Goal: Transaction & Acquisition: Purchase product/service

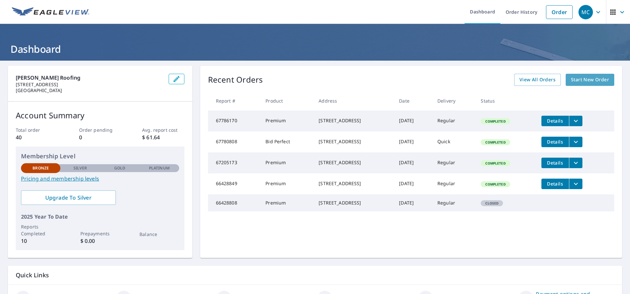
click at [582, 77] on span "Start New Order" at bounding box center [590, 80] width 38 height 8
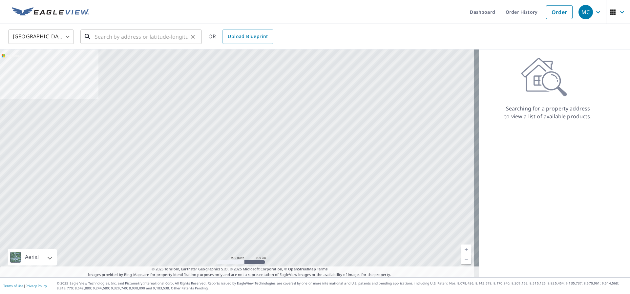
click at [107, 38] on input "text" at bounding box center [141, 37] width 93 height 18
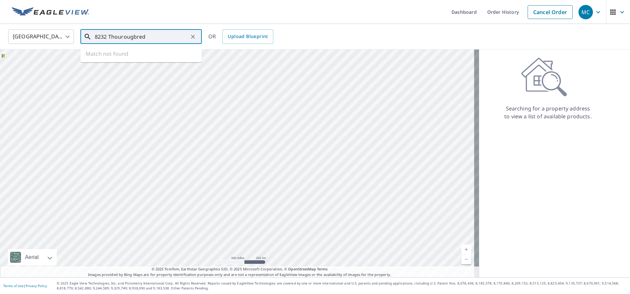
click at [149, 36] on input "8232 Thourougbred" at bounding box center [141, 37] width 93 height 18
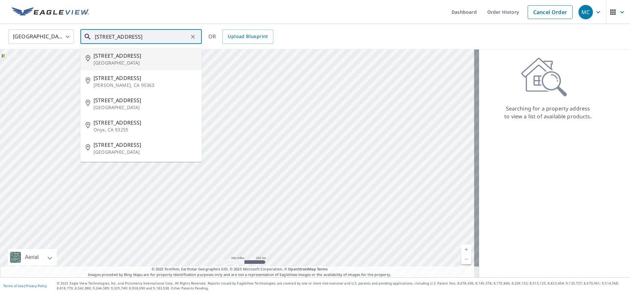
click at [130, 60] on p "[GEOGRAPHIC_DATA]" at bounding box center [144, 63] width 103 height 7
type input "[STREET_ADDRESS]"
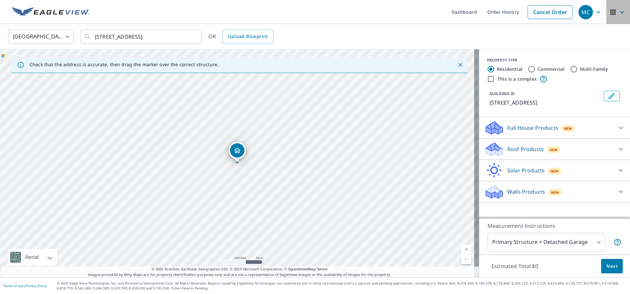
click at [618, 10] on icon "button" at bounding box center [622, 12] width 8 height 8
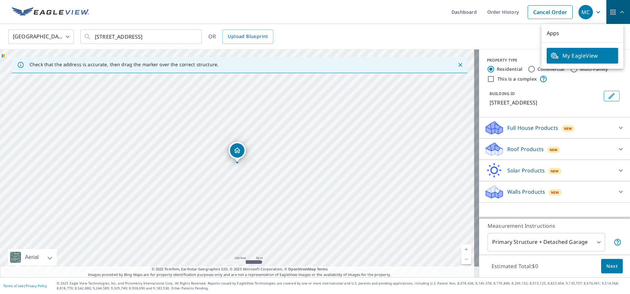
click at [618, 10] on icon "button" at bounding box center [622, 12] width 8 height 8
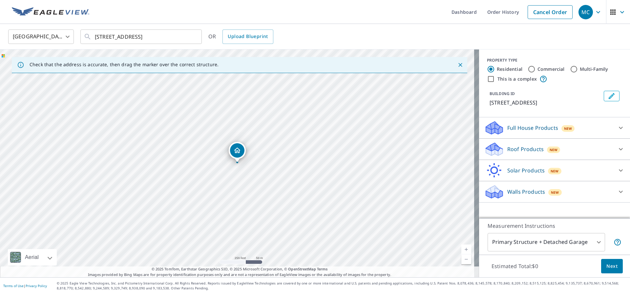
click at [510, 132] on p "Full House Products" at bounding box center [532, 128] width 51 height 8
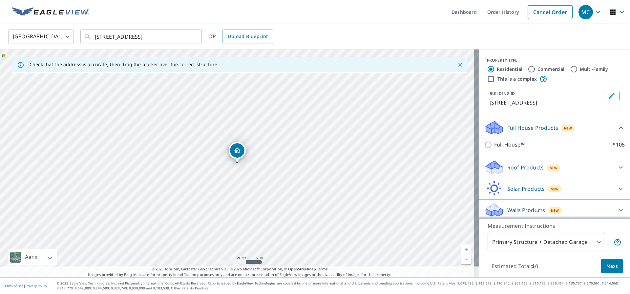
click at [529, 171] on p "Roof Products" at bounding box center [525, 168] width 36 height 8
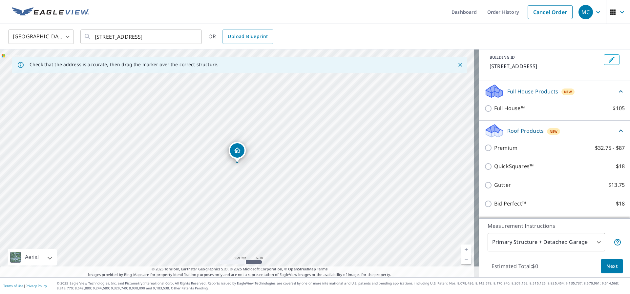
scroll to position [38, 0]
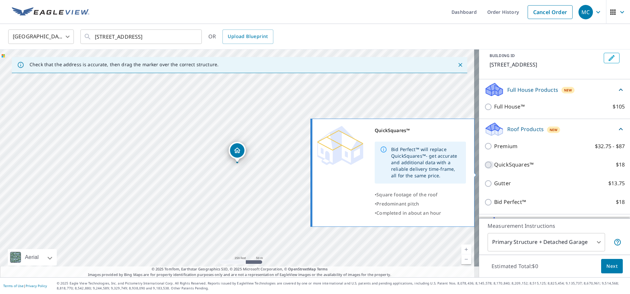
click at [484, 169] on input "QuickSquares™ $18" at bounding box center [489, 165] width 10 height 8
checkbox input "true"
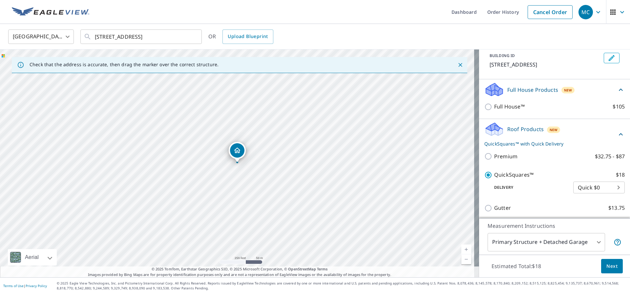
click at [613, 268] on button "Next" at bounding box center [612, 266] width 22 height 15
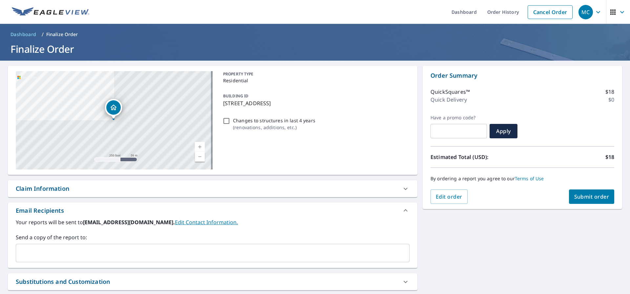
click at [587, 195] on span "Submit order" at bounding box center [591, 196] width 35 height 7
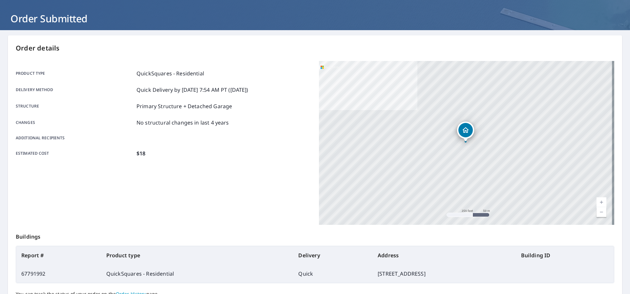
scroll to position [92, 0]
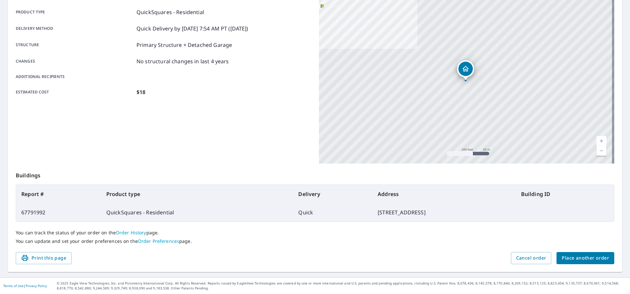
click at [462, 79] on div "Dropped pin, building 1, Residential property, 8232 Thoroughbred St Rancho Cuca…" at bounding box center [465, 77] width 9 height 7
click at [596, 140] on link "Current Level 17, Zoom In" at bounding box center [601, 141] width 10 height 10
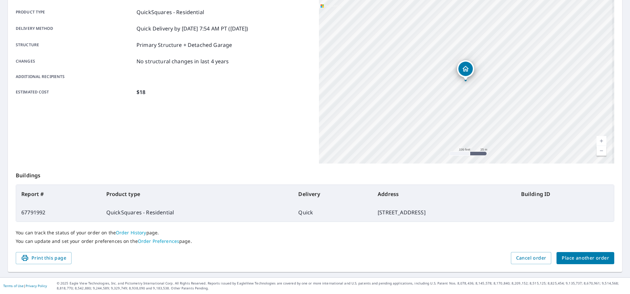
click at [596, 140] on link "Current Level 18, Zoom In" at bounding box center [601, 141] width 10 height 10
click at [596, 140] on link "Current Level 19, Zoom In" at bounding box center [601, 141] width 10 height 10
click at [596, 140] on link "Current Level 20, Zoom In Disabled" at bounding box center [601, 141] width 10 height 10
click at [596, 138] on link "Current Level 20, Zoom In Disabled" at bounding box center [601, 141] width 10 height 10
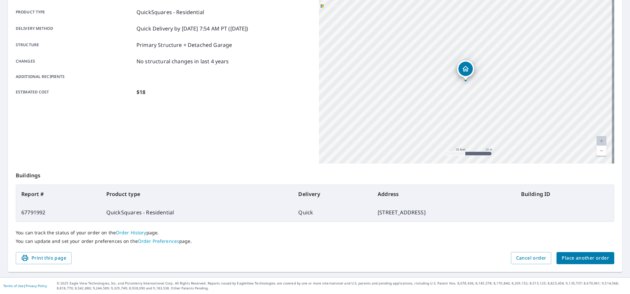
click at [596, 141] on link "Current Level 20, Zoom In Disabled" at bounding box center [601, 141] width 10 height 10
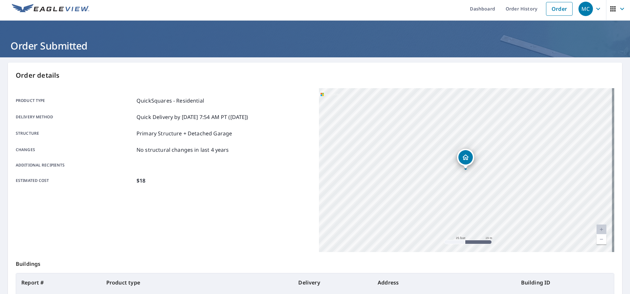
scroll to position [0, 0]
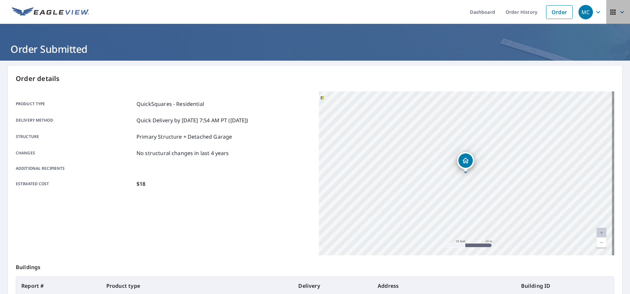
click at [618, 11] on icon "button" at bounding box center [622, 12] width 8 height 8
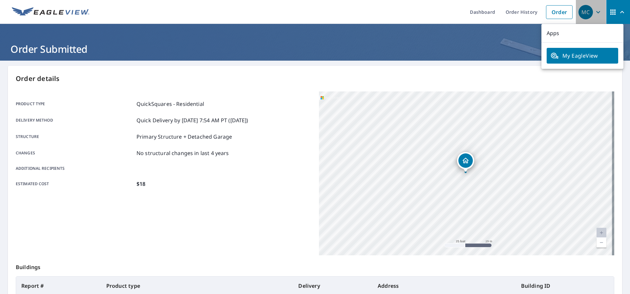
click at [598, 13] on button "MC" at bounding box center [590, 12] width 30 height 24
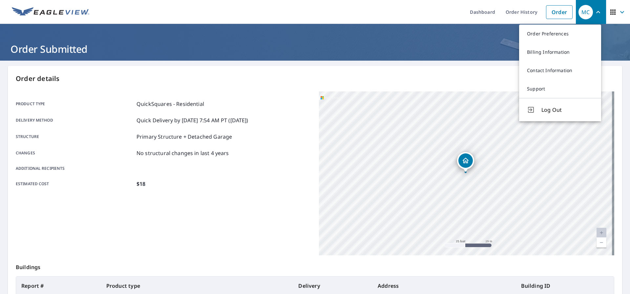
click at [398, 6] on ul "Dashboard Order History Order" at bounding box center [334, 12] width 482 height 24
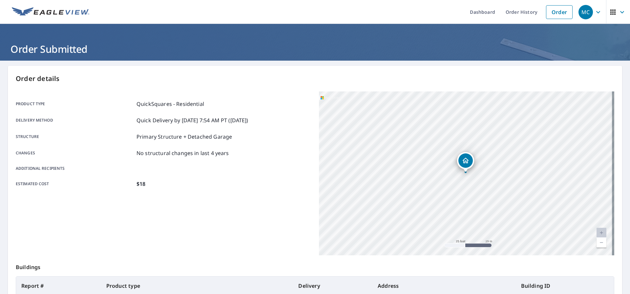
click at [609, 13] on icon "button" at bounding box center [613, 12] width 8 height 8
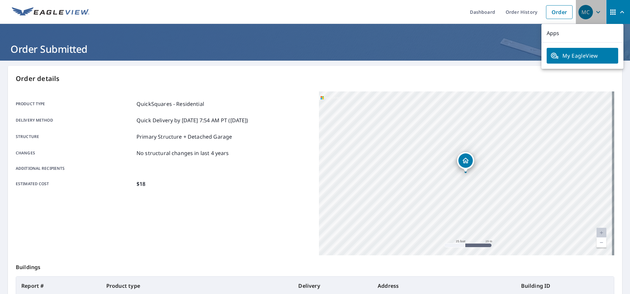
click at [594, 13] on icon "button" at bounding box center [598, 12] width 8 height 8
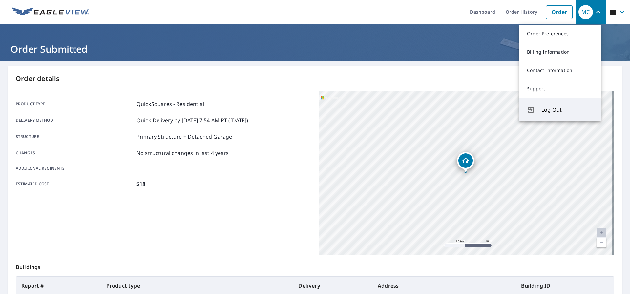
click at [556, 109] on span "Log Out" at bounding box center [567, 110] width 52 height 8
